Goal: Transaction & Acquisition: Book appointment/travel/reservation

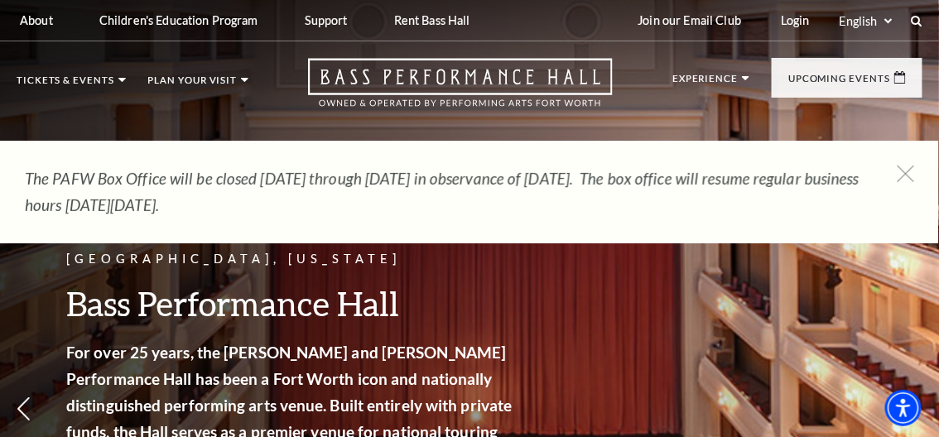
click at [71, 85] on p "Tickets & Events" at bounding box center [66, 84] width 98 height 18
click at [64, 402] on link "Season Tickets" at bounding box center [87, 409] width 113 height 14
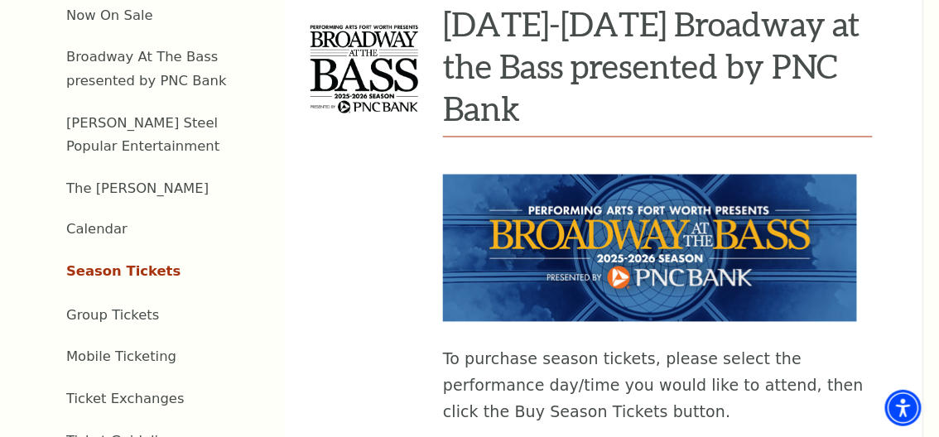
scroll to position [610, 0]
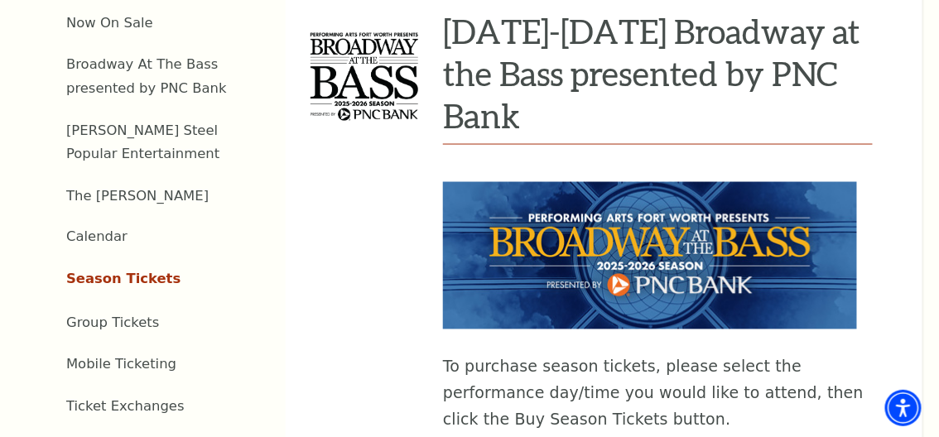
click at [87, 229] on link "Calendar" at bounding box center [96, 237] width 61 height 16
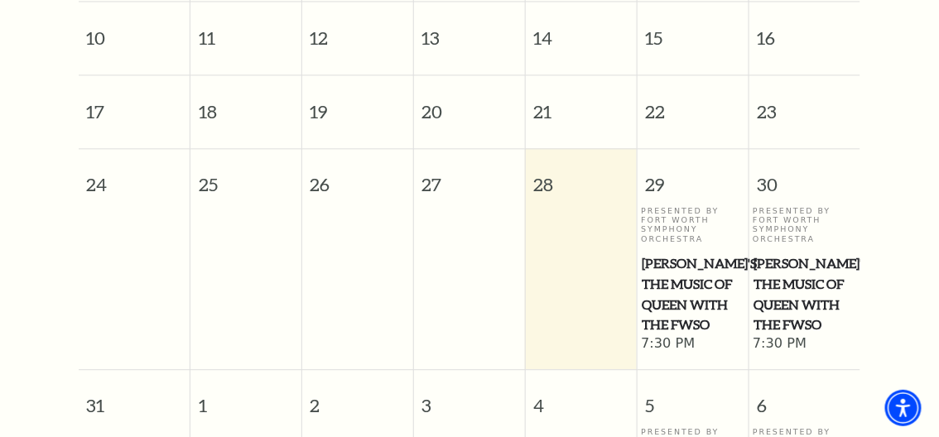
scroll to position [914, 0]
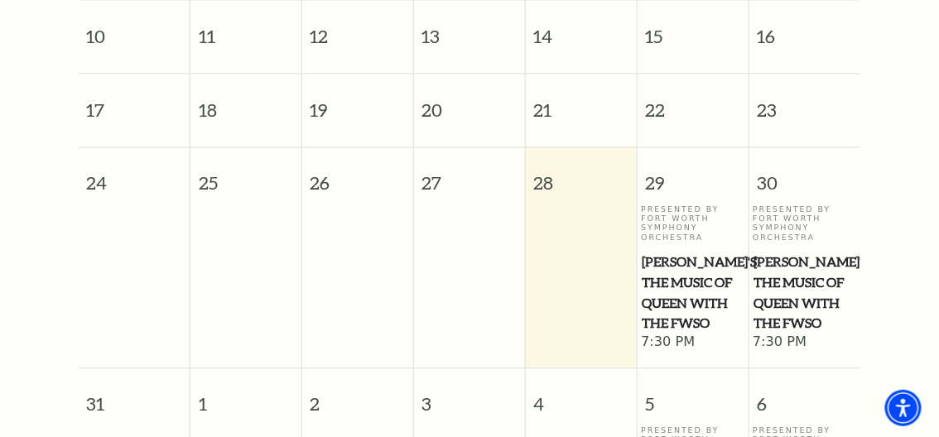
click at [787, 217] on p "Presented By Fort Worth Symphony Orchestra" at bounding box center [803, 223] width 103 height 38
click at [806, 245] on div "Presented By Fort Worth Symphony Orchestra Windborne's The Music of Queen with …" at bounding box center [803, 268] width 103 height 129
click at [772, 334] on span "7:30 PM" at bounding box center [803, 343] width 103 height 18
click at [788, 300] on span "Windborne's The Music of Queen with the FWSO" at bounding box center [804, 293] width 102 height 82
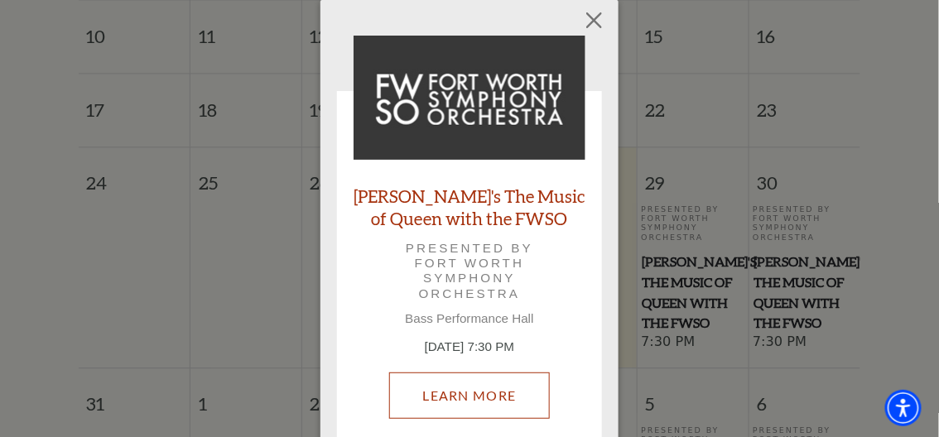
click at [446, 406] on link "Learn More" at bounding box center [469, 395] width 161 height 46
